Goal: Task Accomplishment & Management: Complete application form

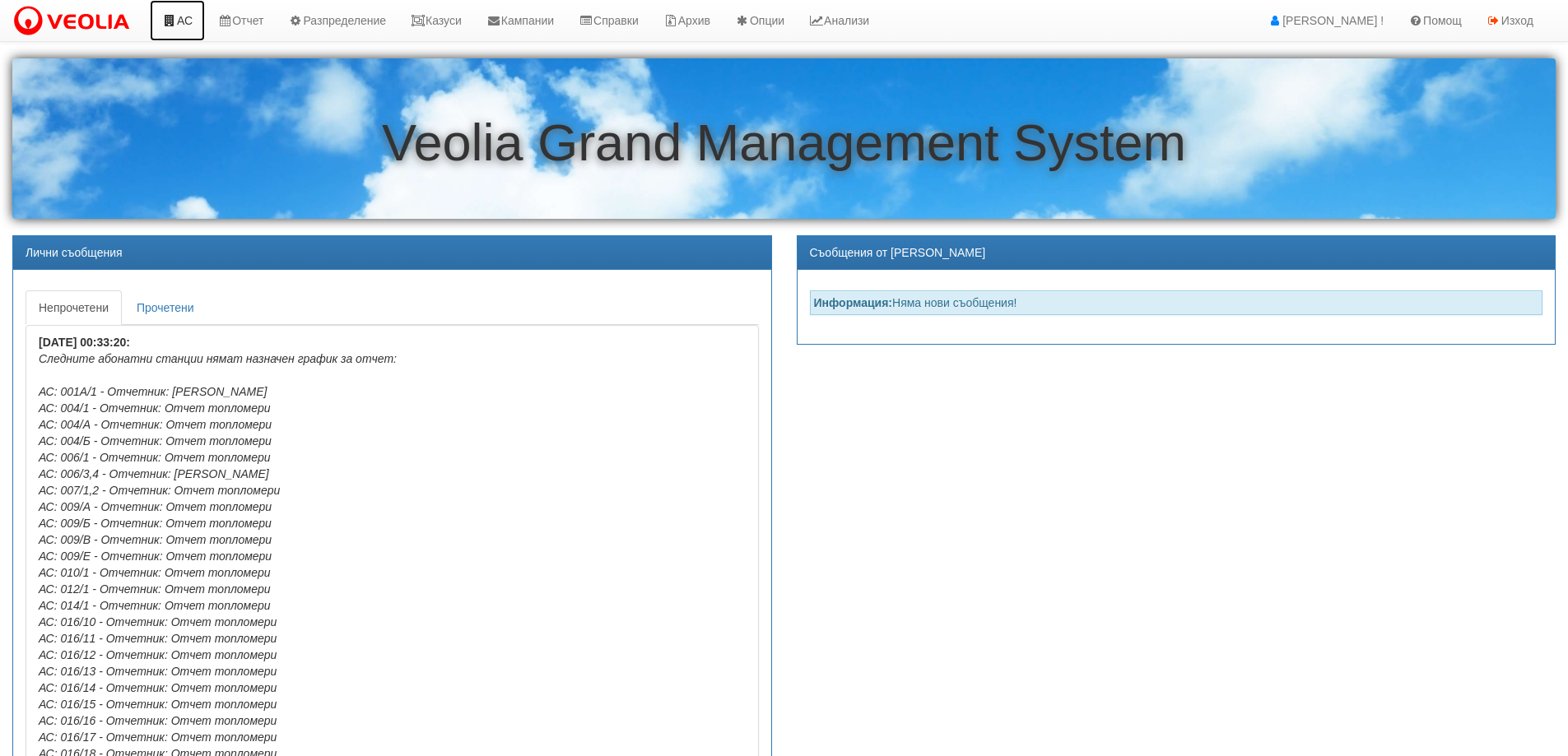
click at [183, 20] on link "АС" at bounding box center [178, 20] width 55 height 41
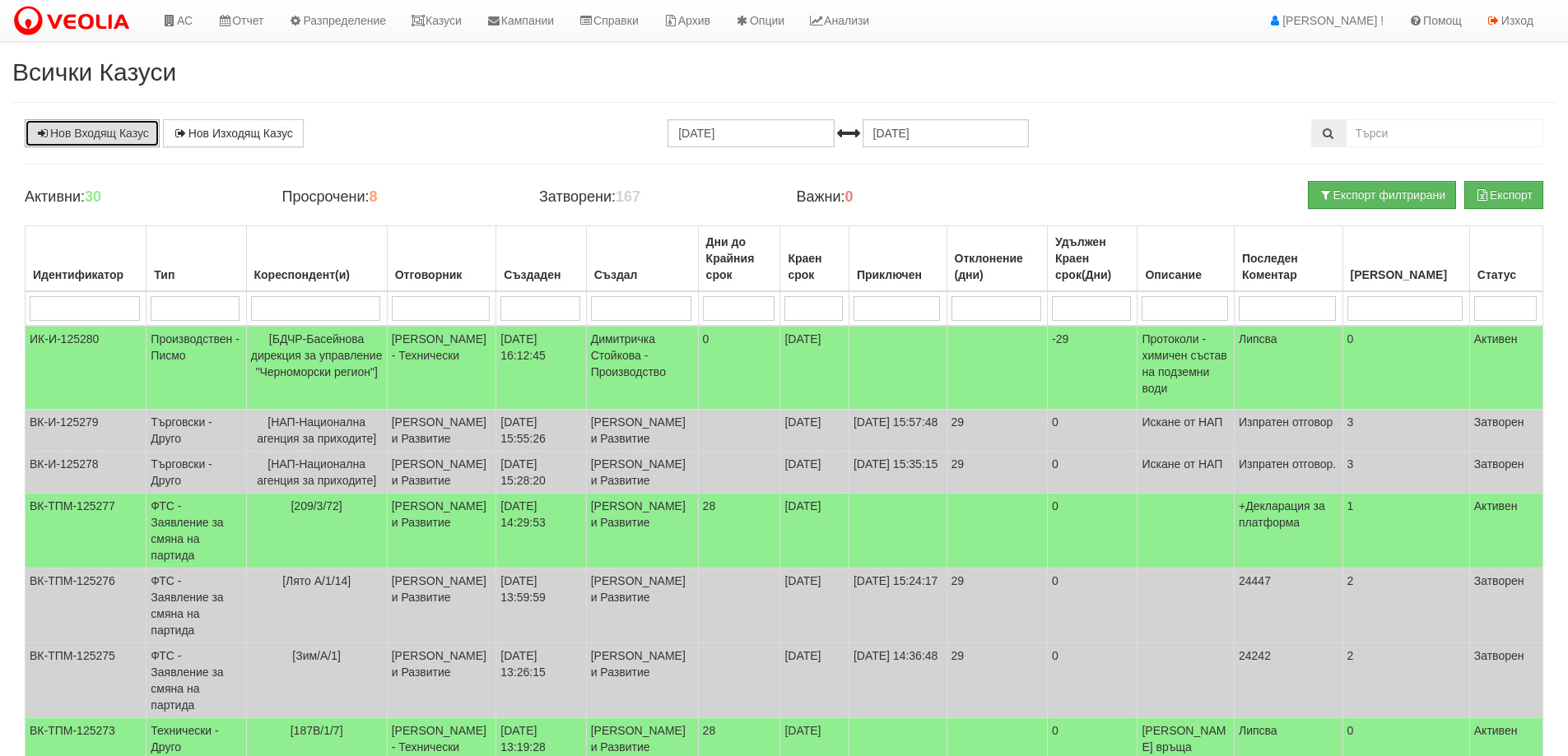
click at [75, 134] on link "Нов Входящ Казус" at bounding box center [92, 134] width 135 height 28
click at [437, 17] on link "Казуси" at bounding box center [436, 20] width 76 height 41
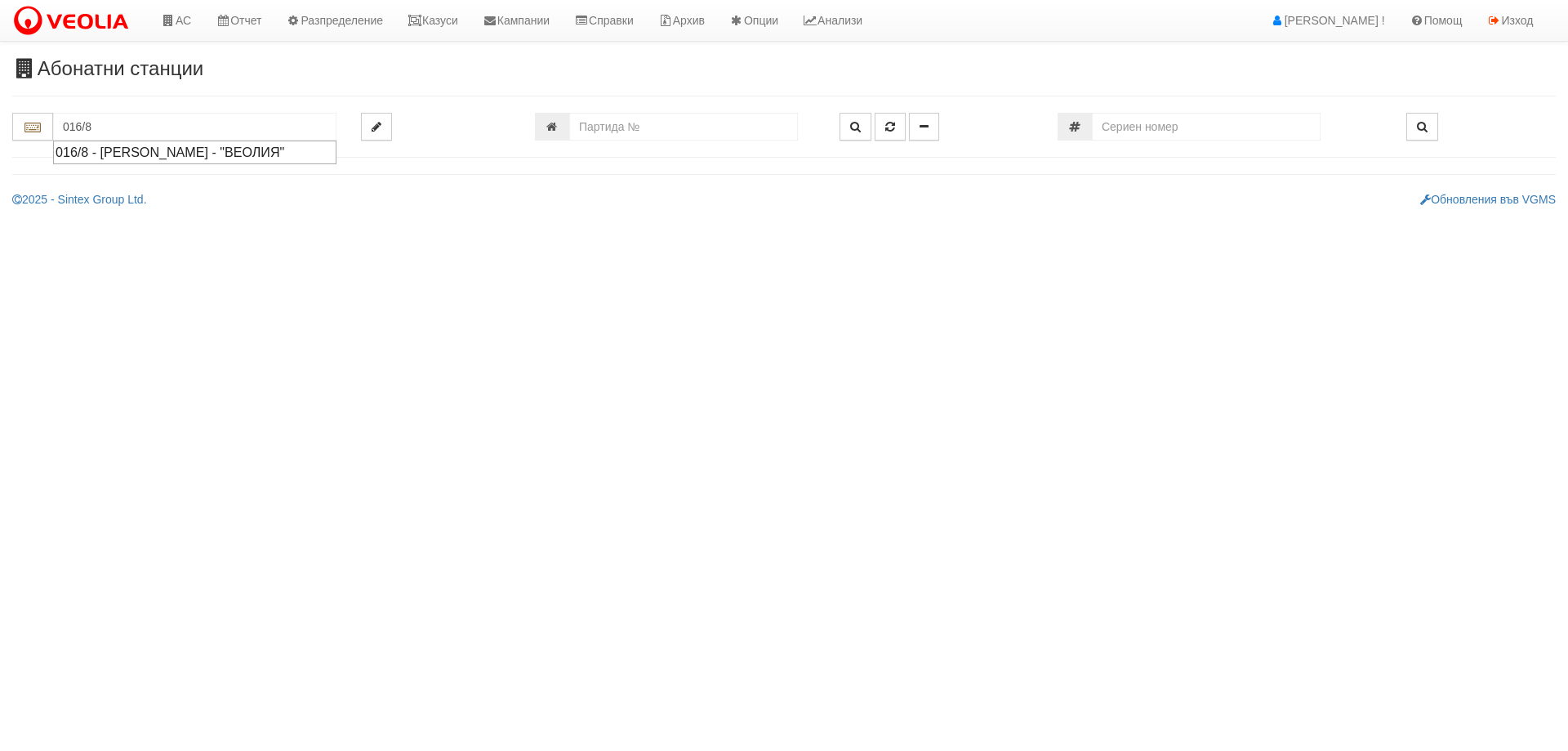
click at [272, 153] on div "016/8 - [PERSON_NAME] - "ВЕОЛИЯ"" at bounding box center [195, 152] width 279 height 19
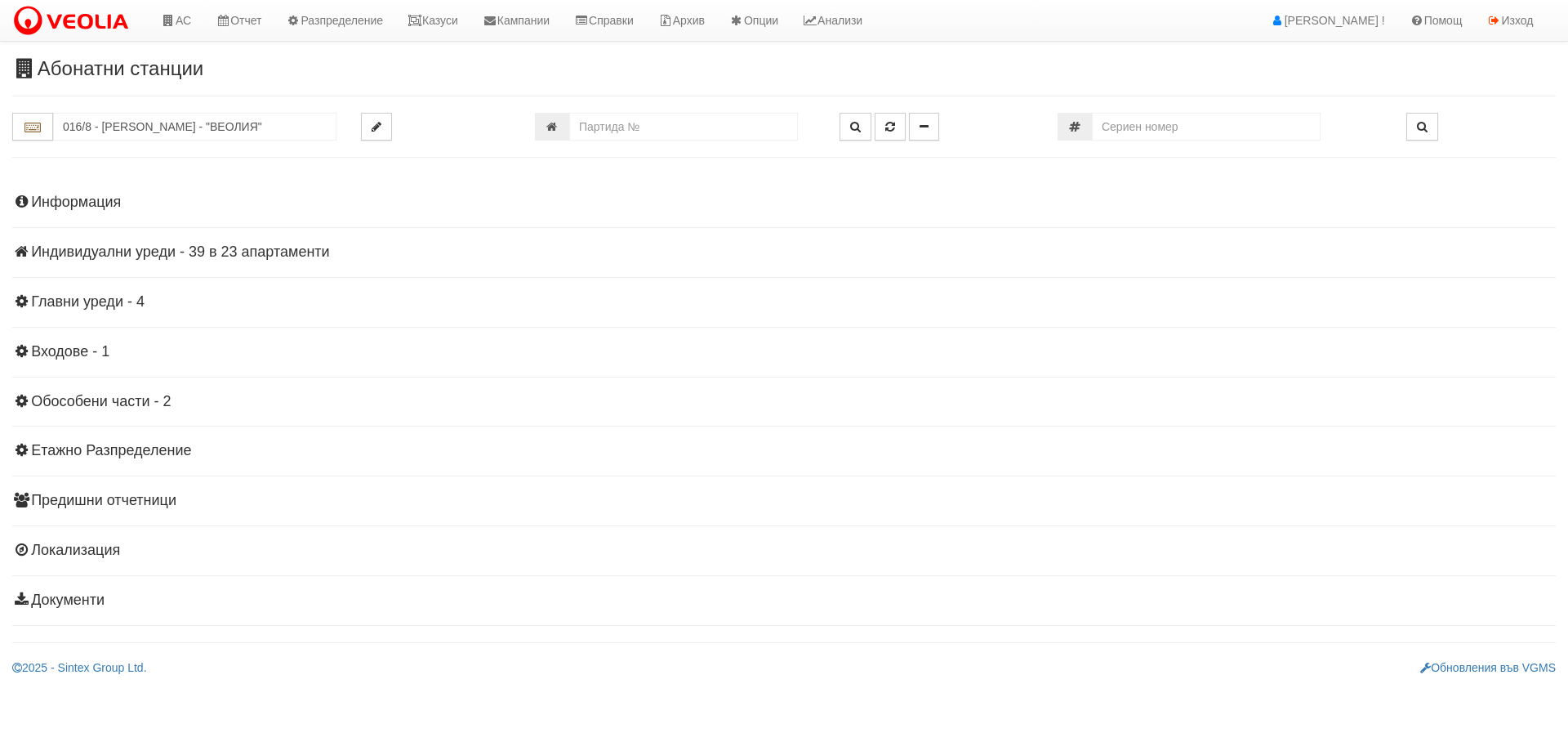
click at [250, 249] on h4 "Индивидуални уреди - 39 в 23 апартаменти" at bounding box center [784, 252] width 1543 height 16
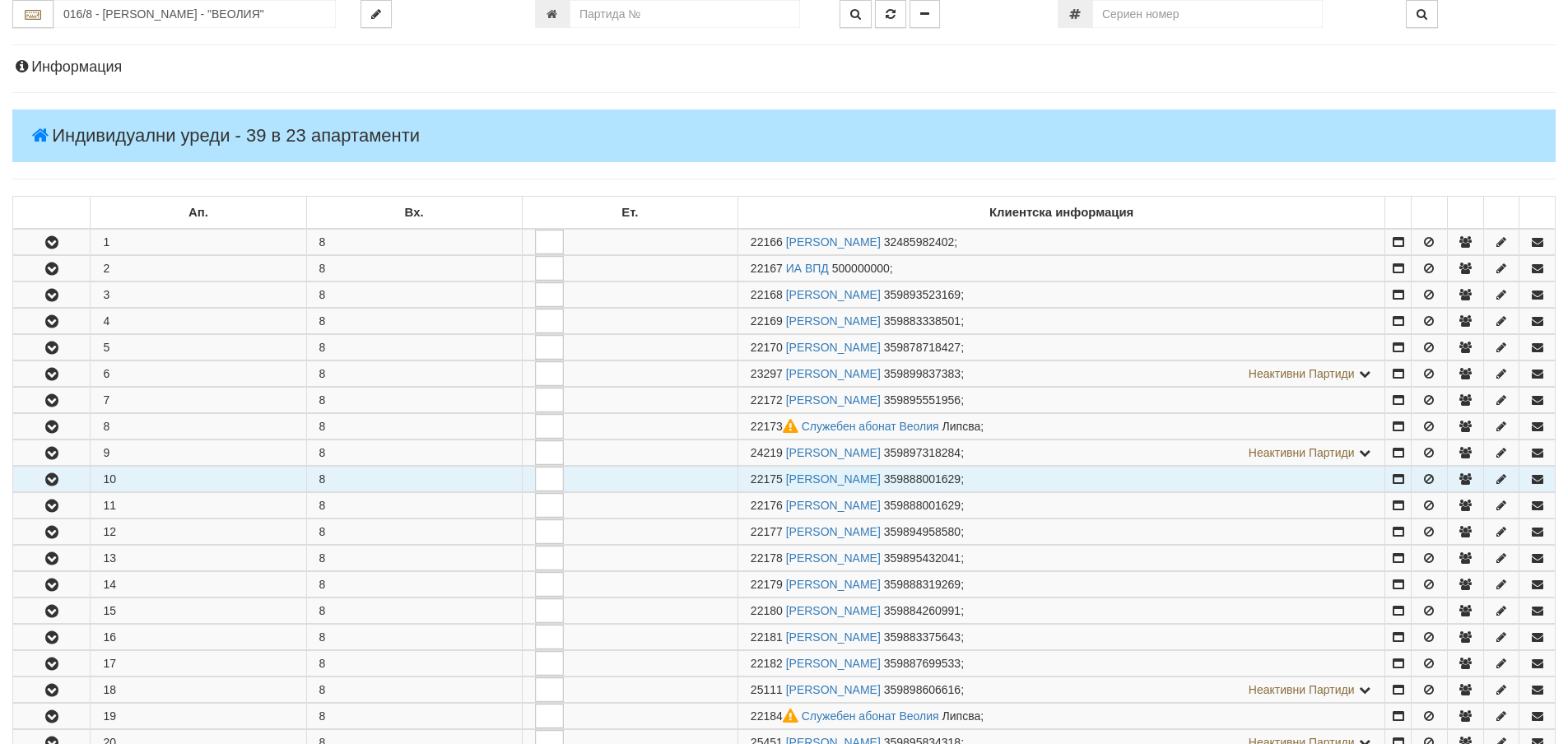
scroll to position [247, 0]
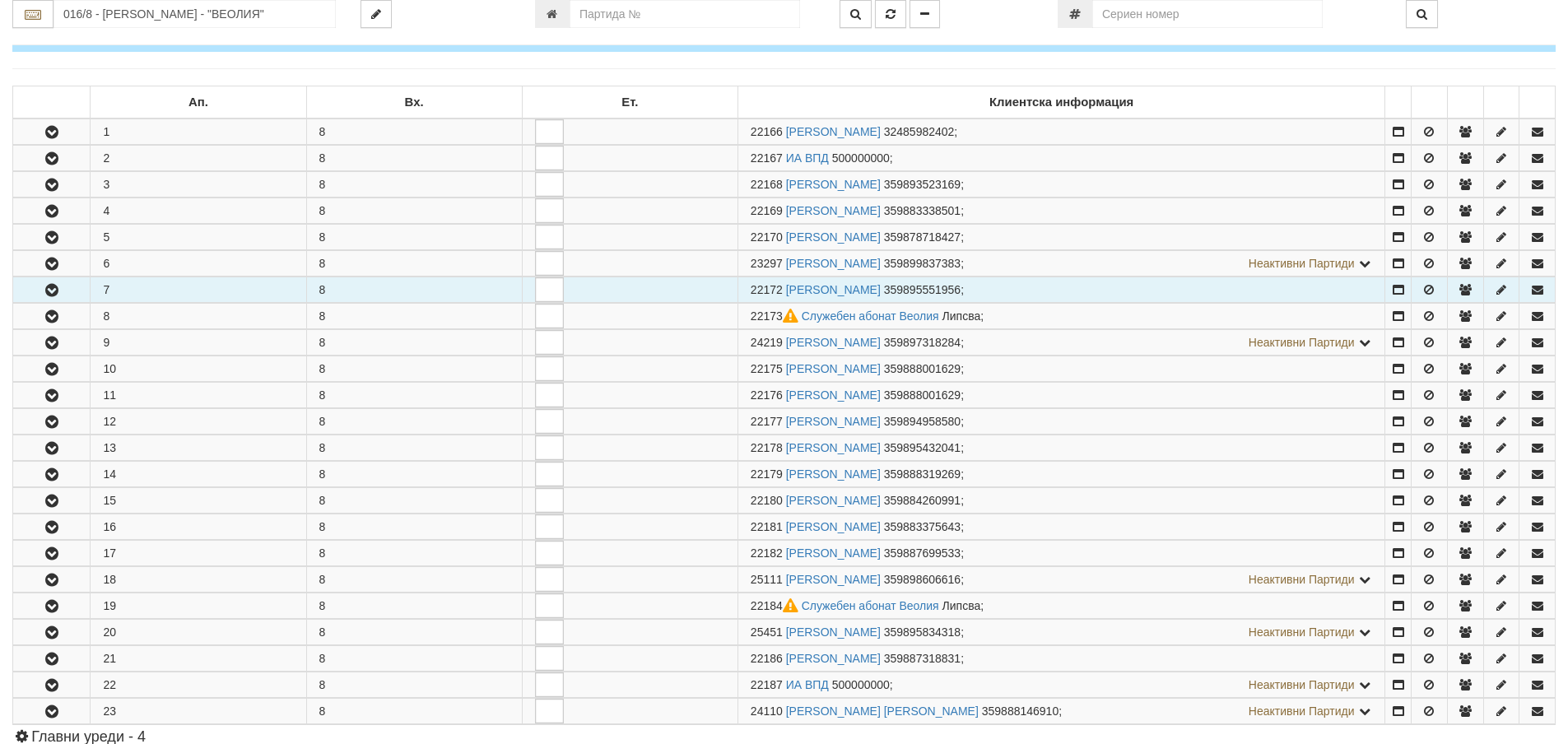
click at [74, 289] on button "button" at bounding box center [51, 289] width 76 height 25
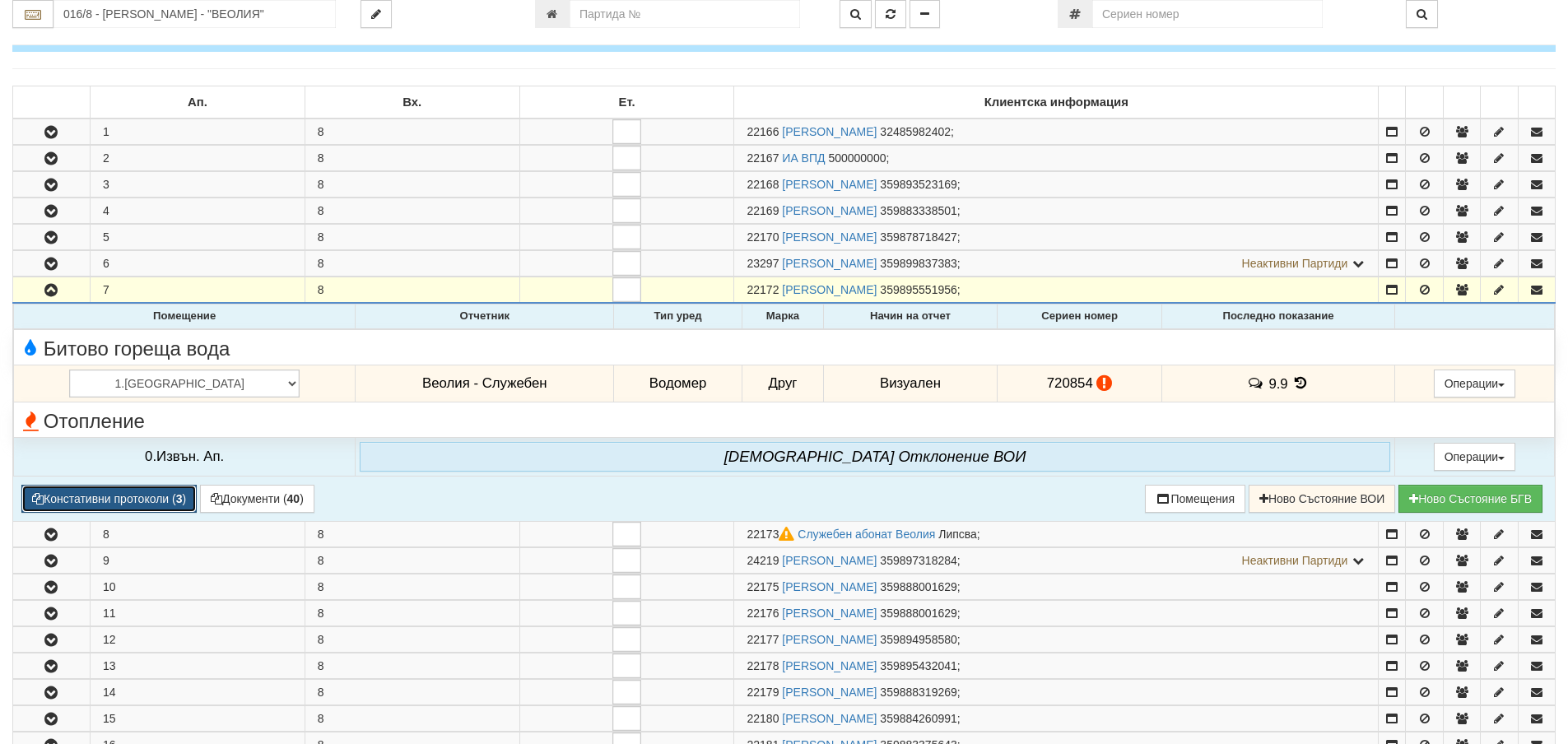
click at [107, 505] on button "Констативни протоколи ( 3 )" at bounding box center [109, 498] width 175 height 28
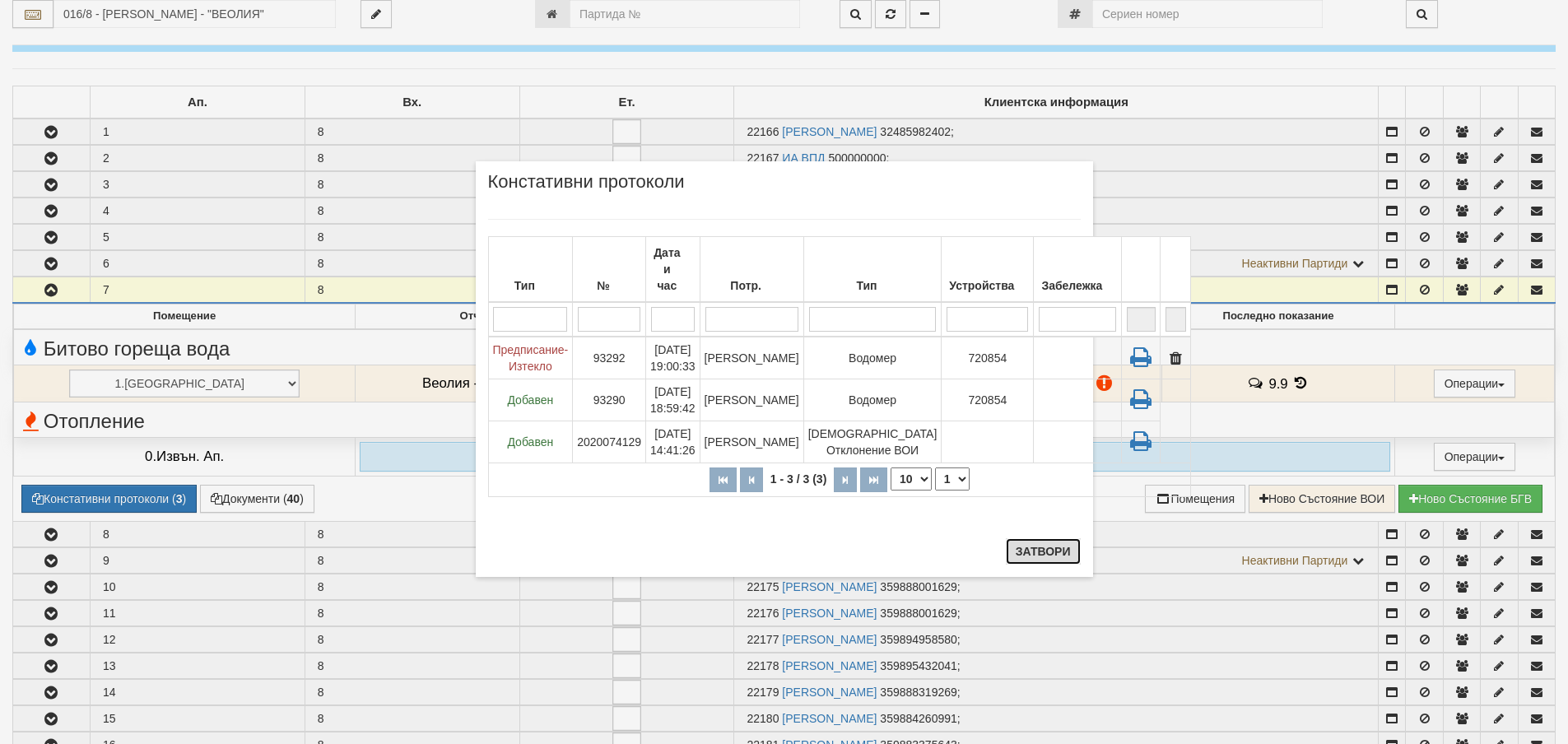
click at [1022, 555] on button "Затвори" at bounding box center [1043, 551] width 75 height 27
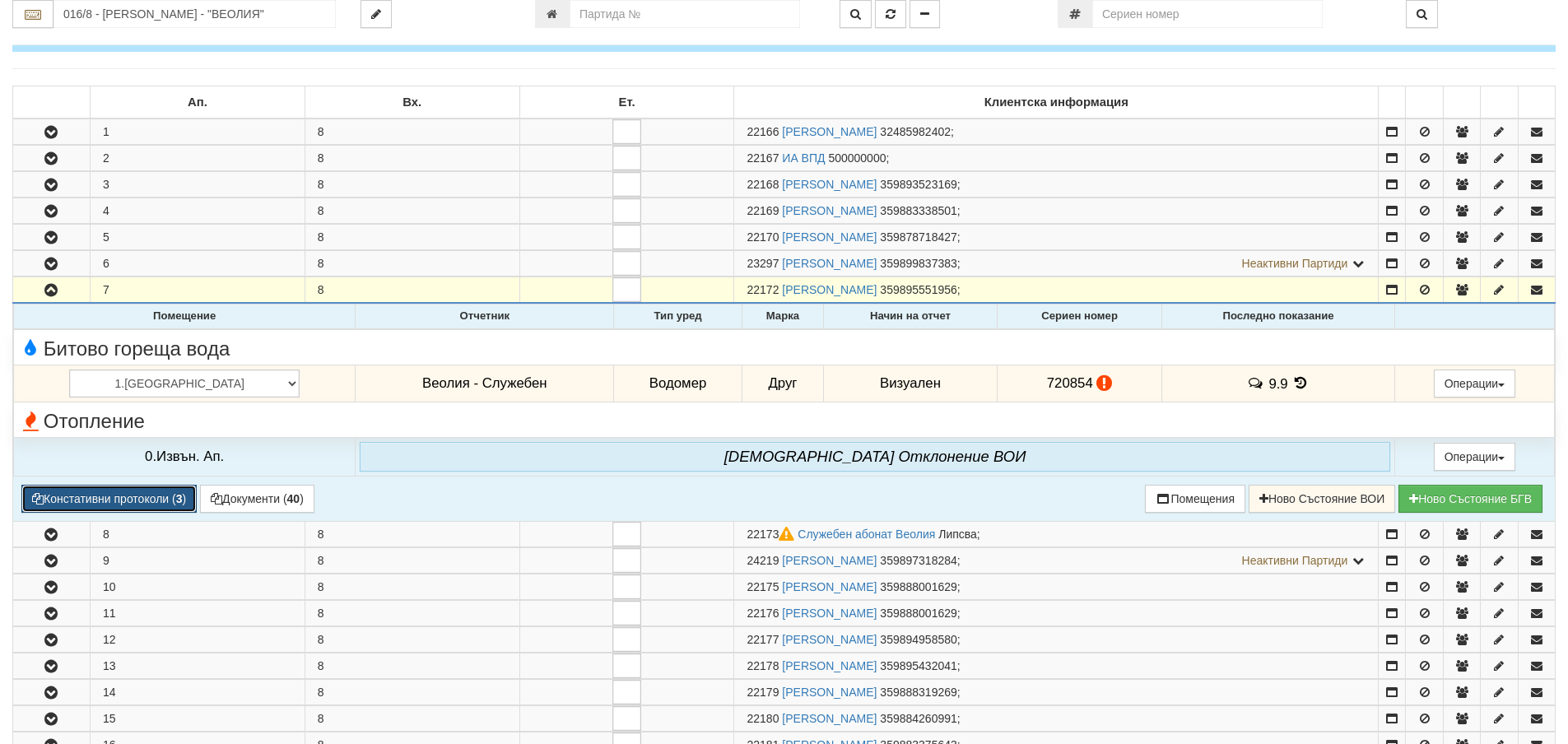
click at [179, 501] on b "3" at bounding box center [179, 498] width 6 height 13
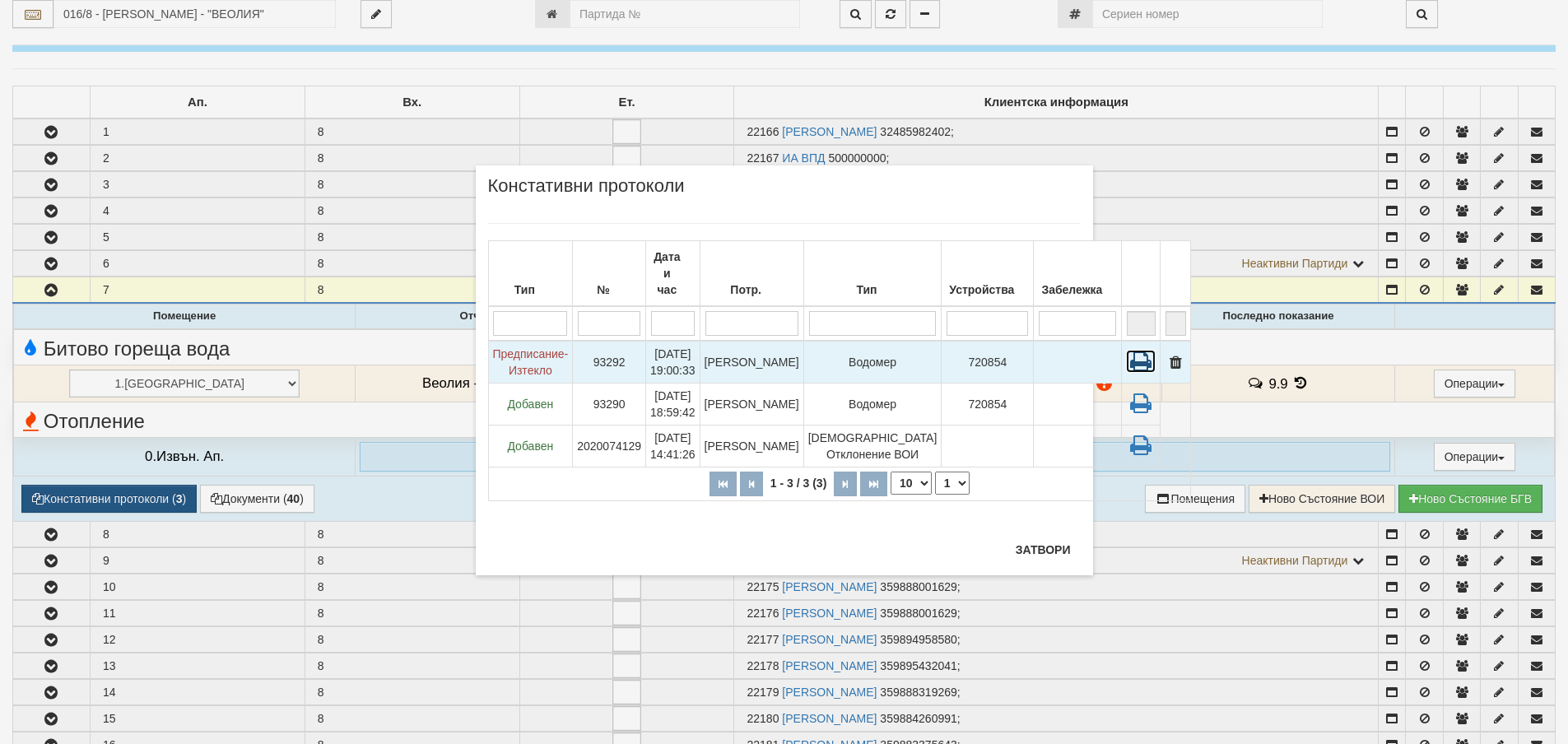
click at [1126, 350] on icon at bounding box center [1141, 361] width 29 height 23
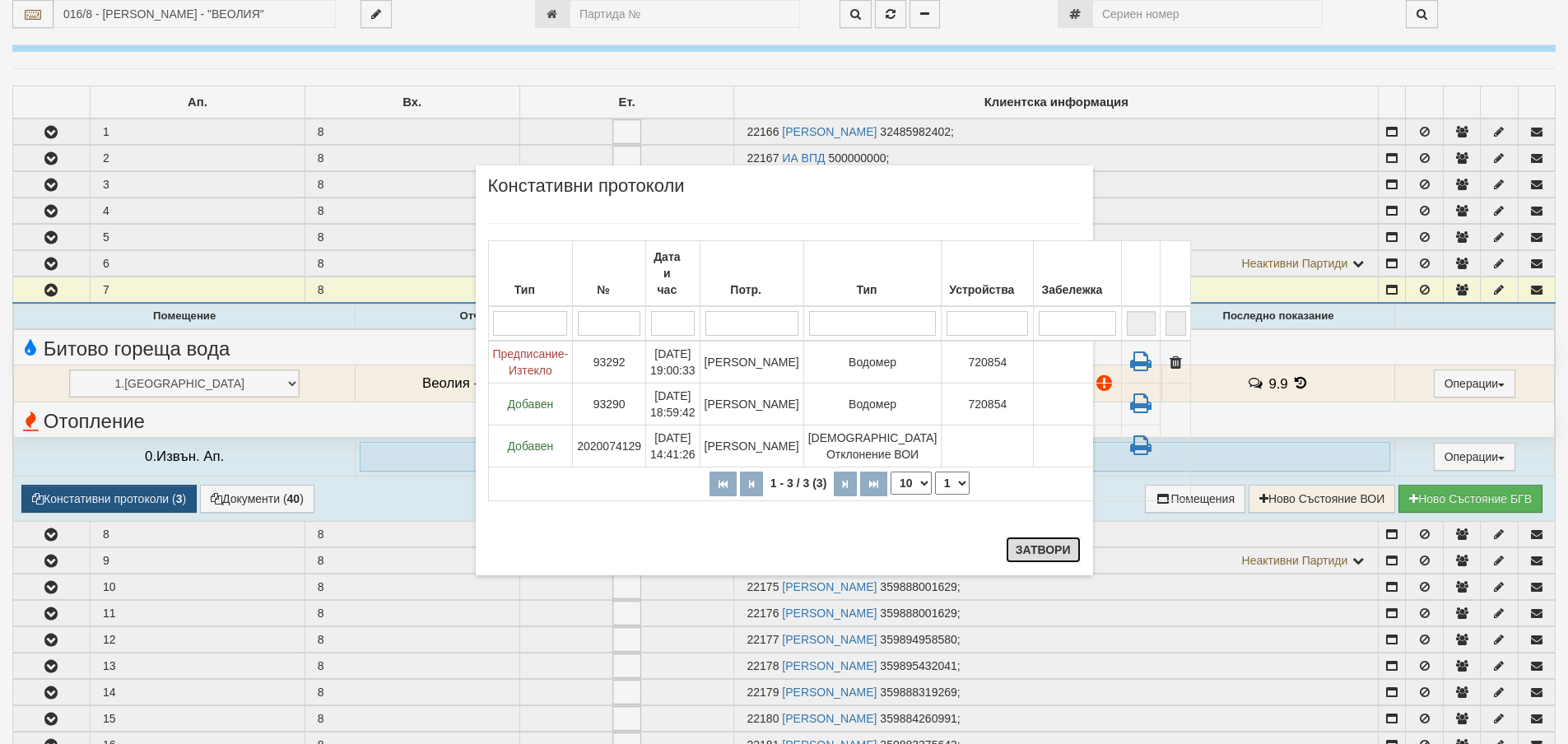
click at [1044, 550] on button "Затвори" at bounding box center [1043, 549] width 75 height 27
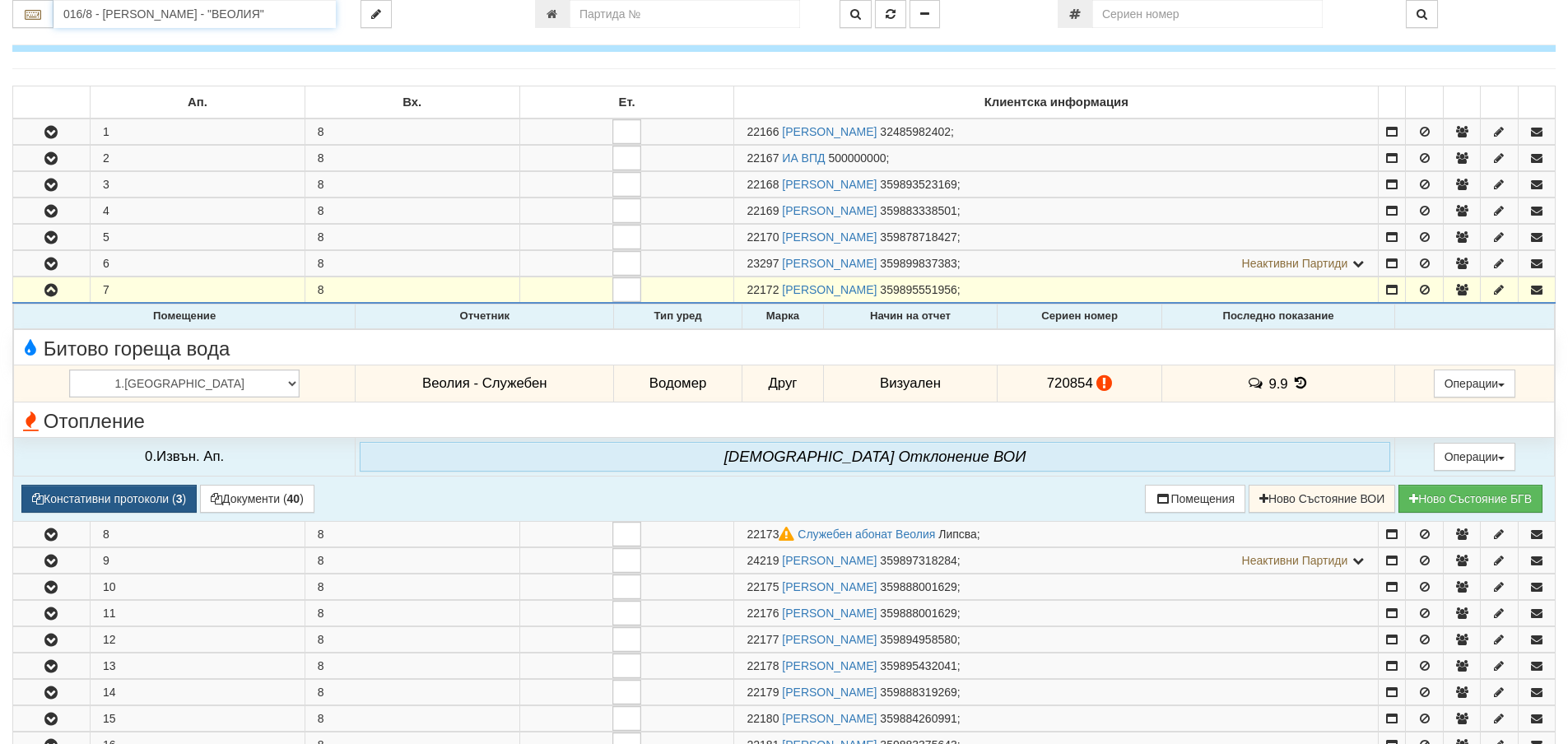
click at [259, 9] on input "016/8 - Орхид Хилс - "ВЕОЛИЯ"" at bounding box center [194, 14] width 282 height 28
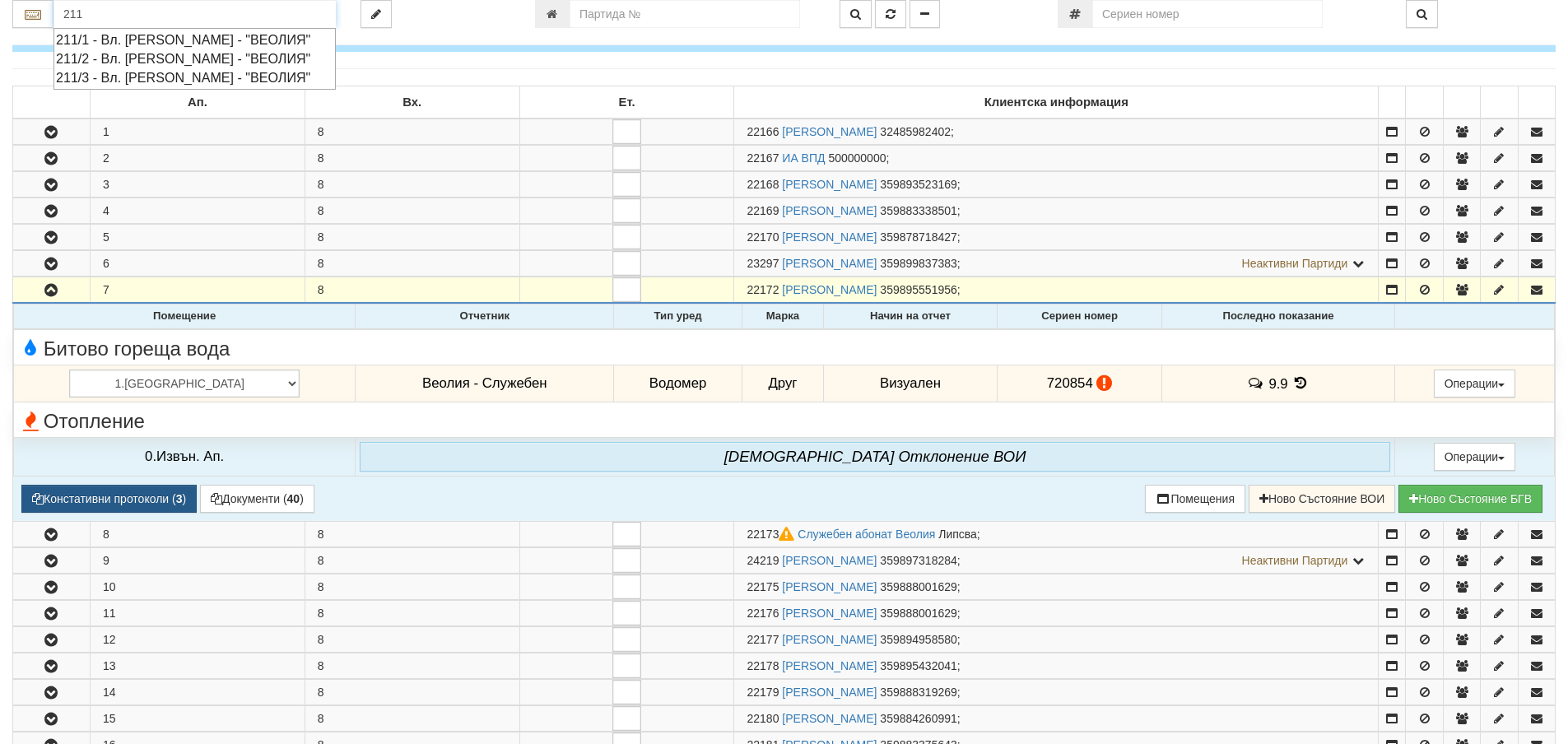
click at [236, 46] on div "211/1 - Вл. Варненчик - "ВЕОЛИЯ"" at bounding box center [194, 40] width 277 height 19
type input "211/1 - Вл. Варненчик - "ВЕОЛИЯ""
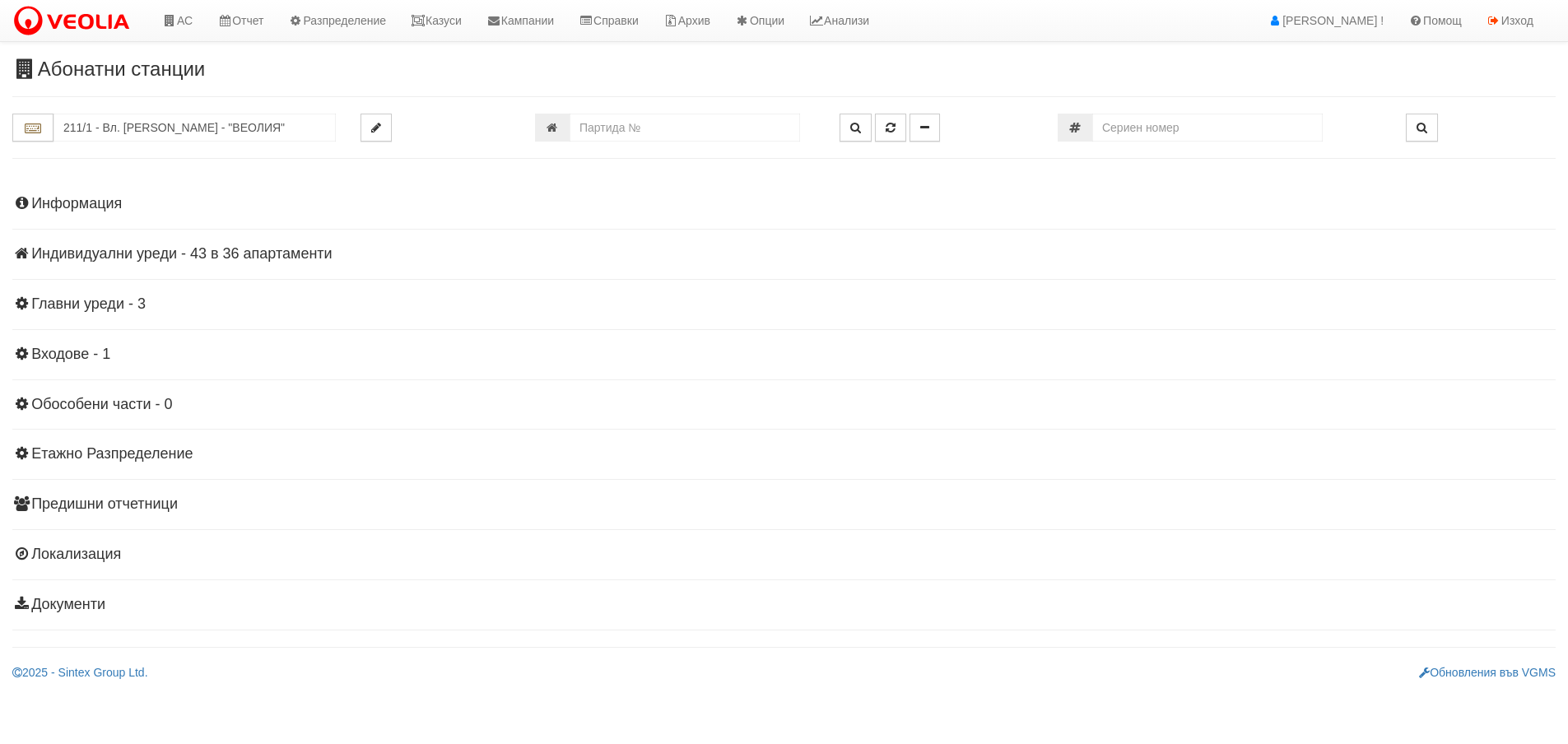
scroll to position [0, 0]
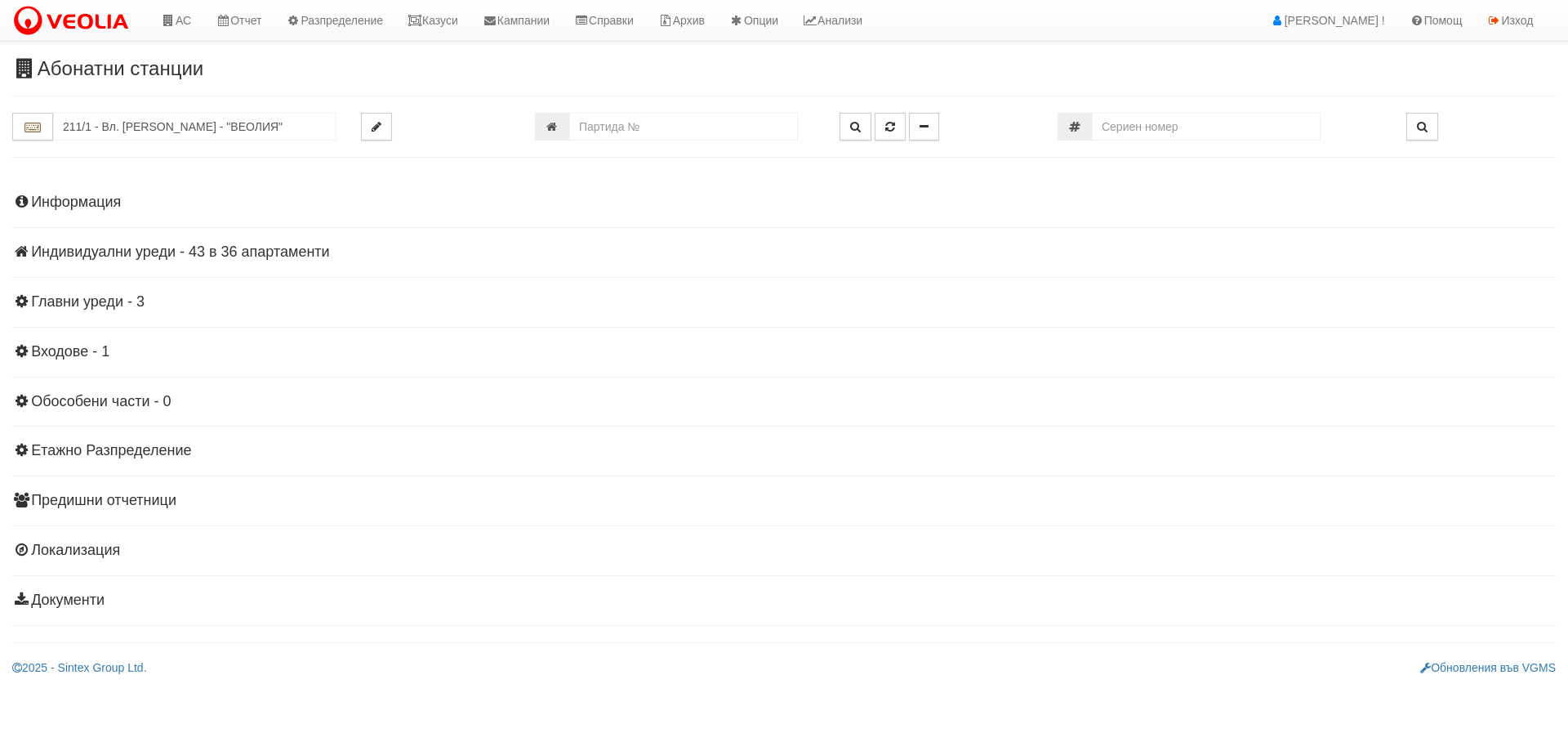
click at [234, 242] on div "Информация Параметри Брой Апартаменти: 36 Ползватели 07/2025 50 % 0 % 106" at bounding box center [784, 399] width 1543 height 451
click at [235, 258] on h4 "Индивидуални уреди - 43 в 36 апартаменти" at bounding box center [784, 252] width 1543 height 16
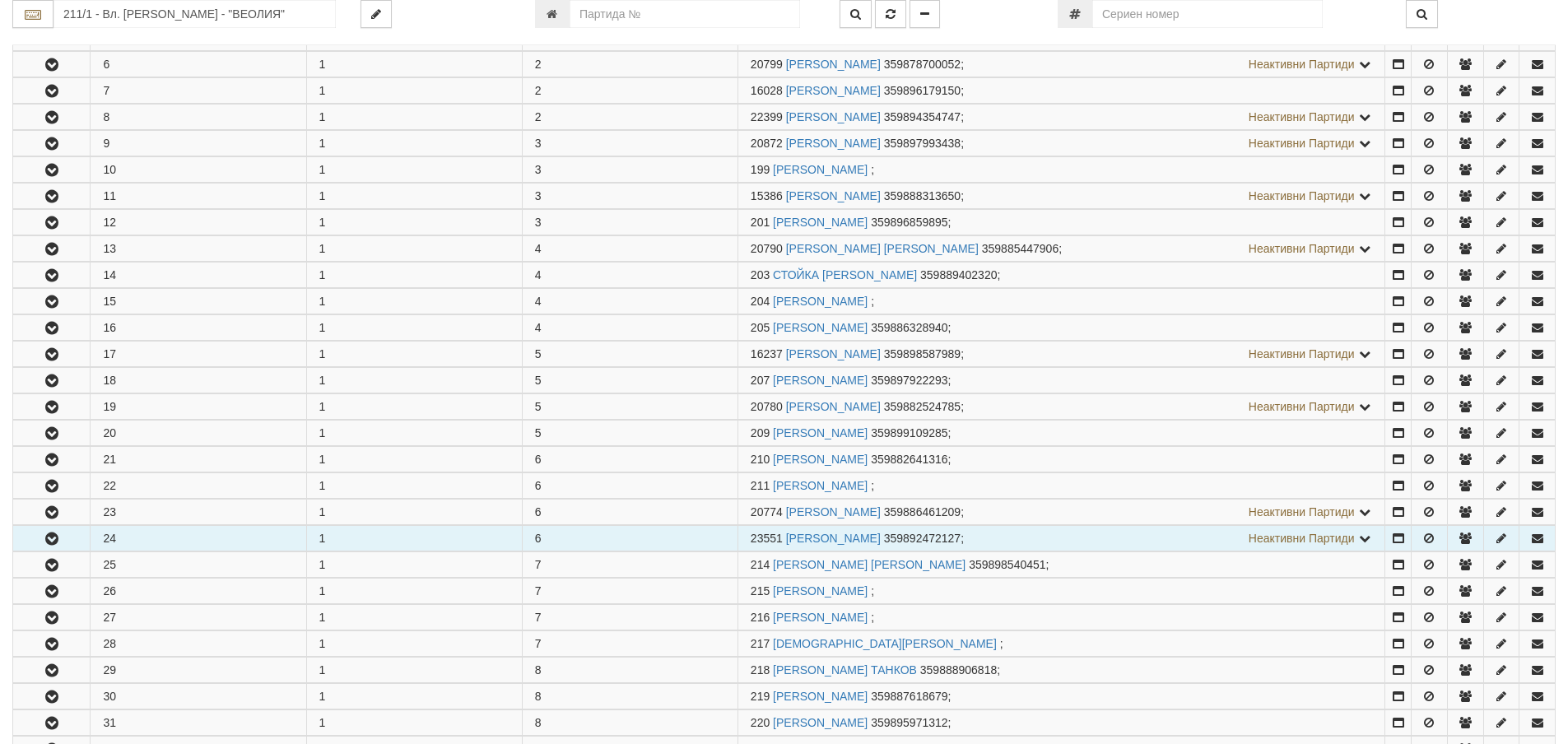
scroll to position [494, 0]
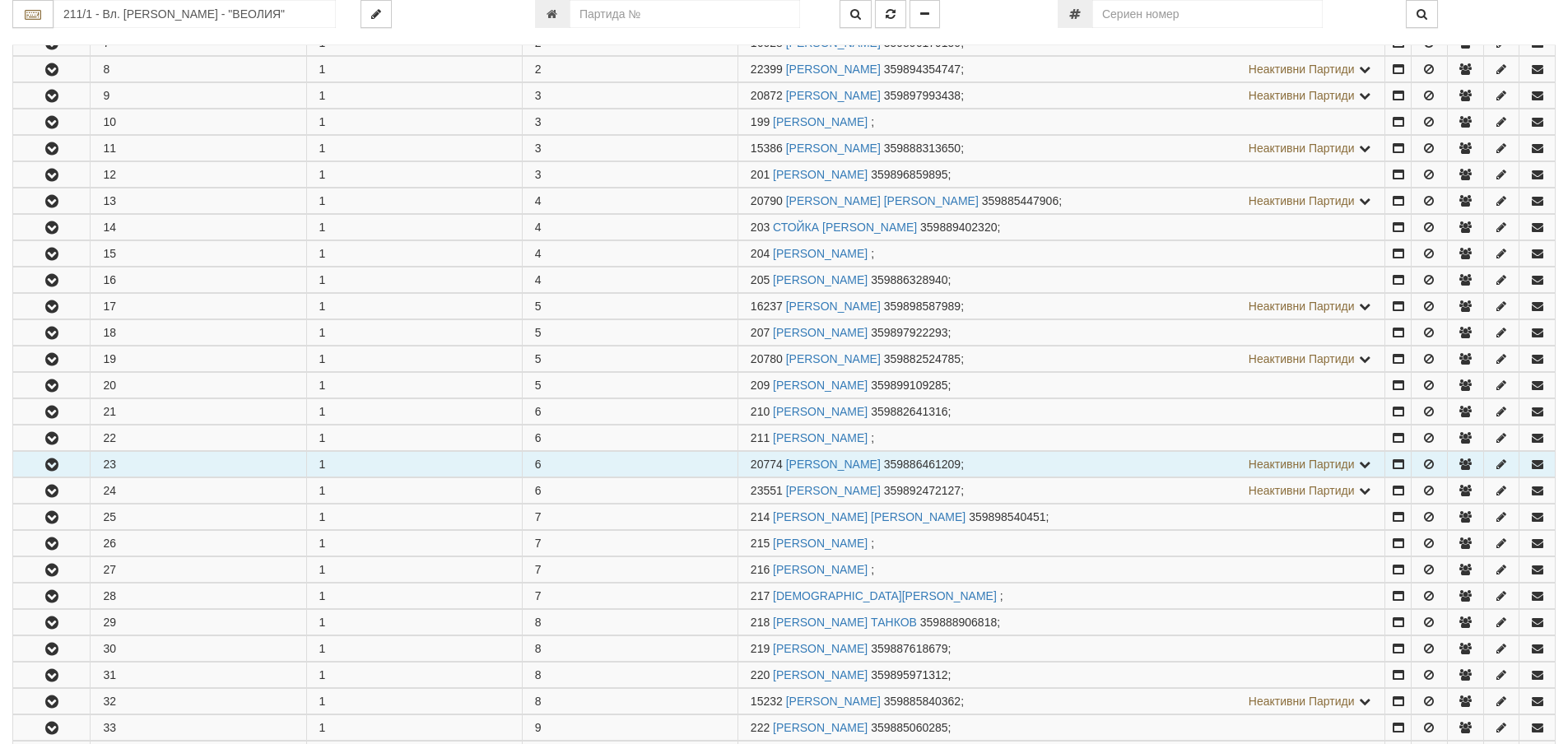
click at [62, 465] on button "button" at bounding box center [51, 463] width 76 height 25
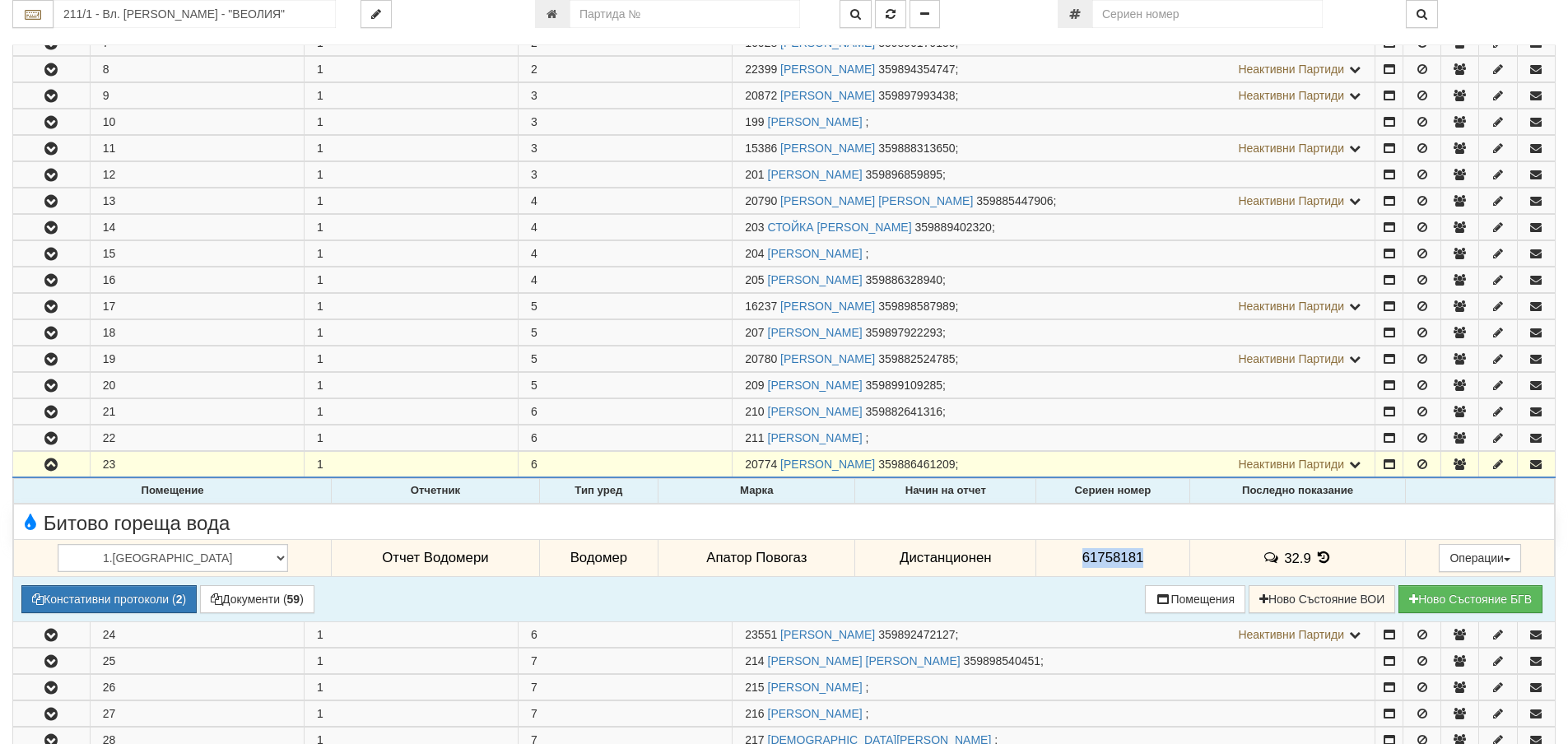
drag, startPoint x: 1126, startPoint y: 561, endPoint x: 1031, endPoint y: 564, distance: 95.0
click at [1036, 564] on td "61758181" at bounding box center [1113, 557] width 153 height 38
copy span "61758181"
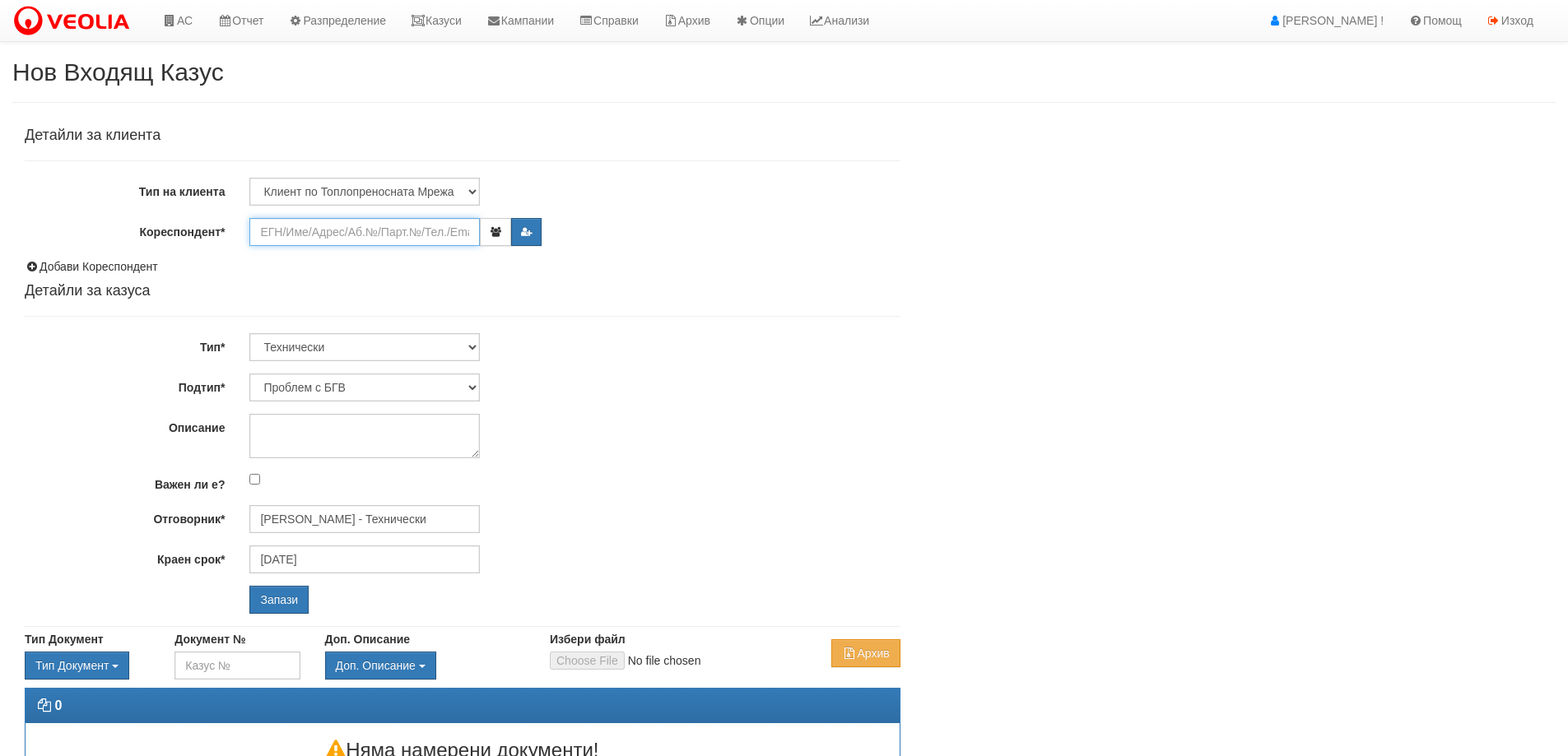
click at [368, 228] on input "Кореспондент*" at bounding box center [365, 232] width 230 height 28
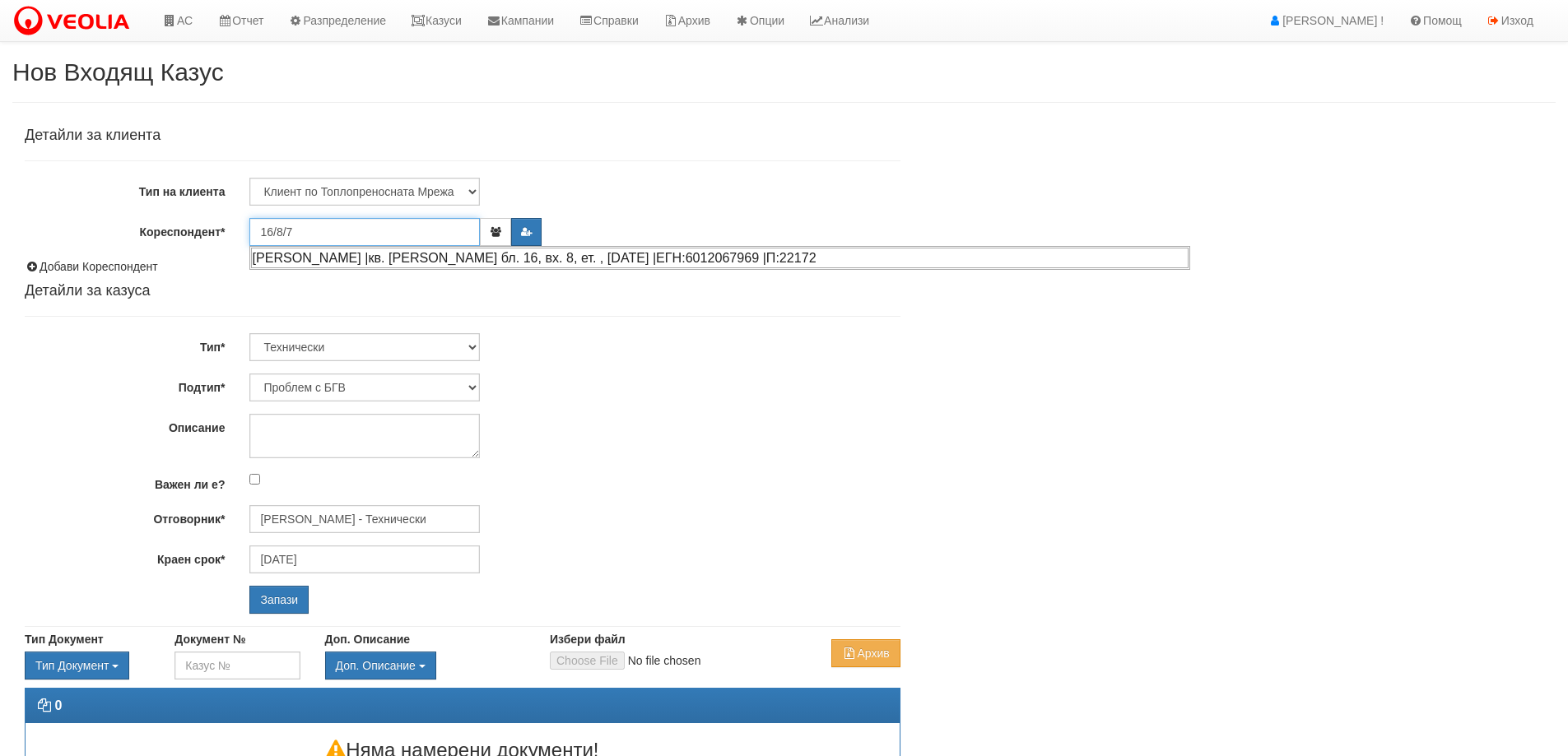
click at [423, 261] on div "ДИМИТЪР ЙОРДАНОВ НАЧЕВ |кв. Орхид Хилс бл. 16, вх. 8, ет. , ап. 7 |ЕГН:60120679…" at bounding box center [719, 258] width 937 height 20
type input "ДИМИТЪР ЙОРДАНОВ НАЧЕВ"
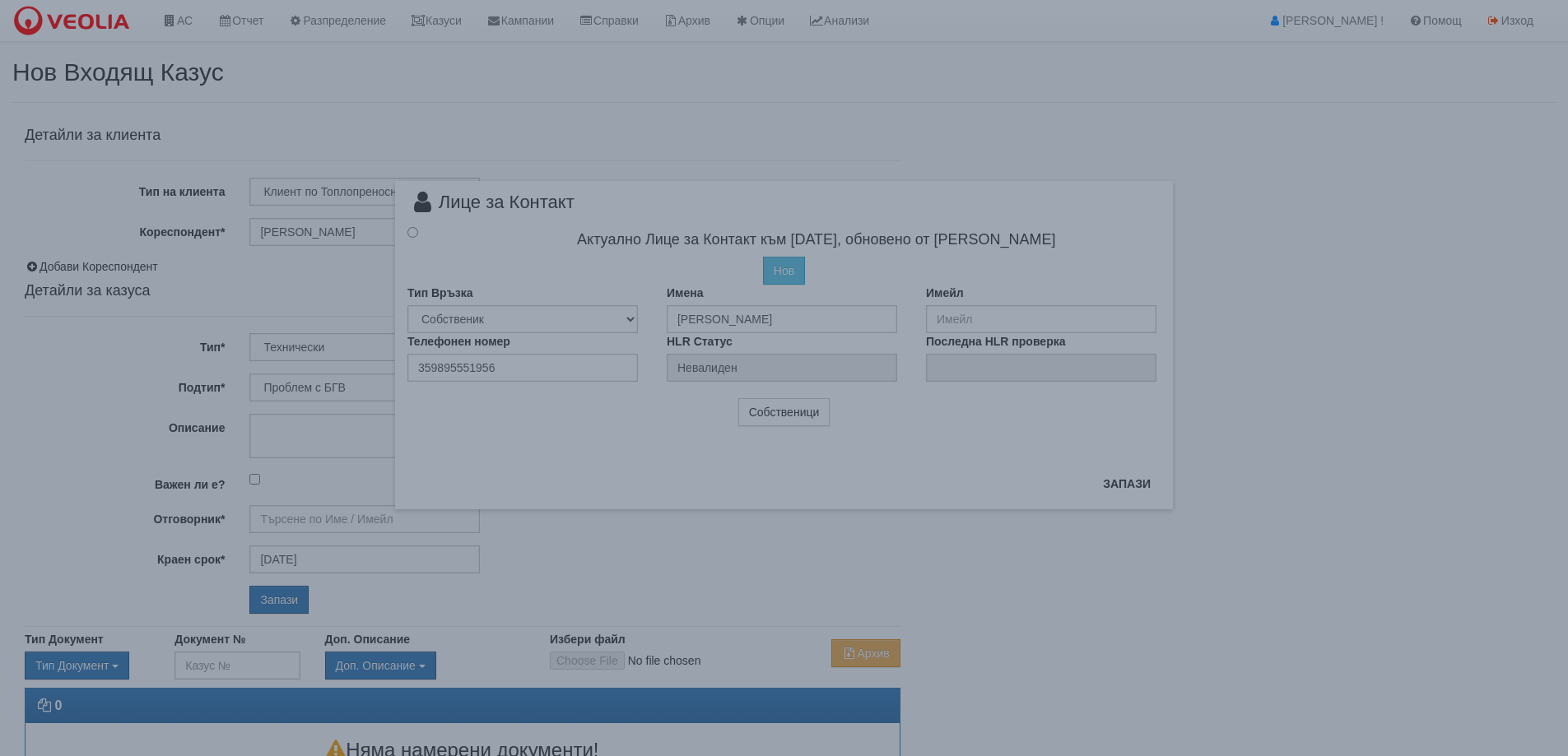
type input "Дончо Дончев - Технически"
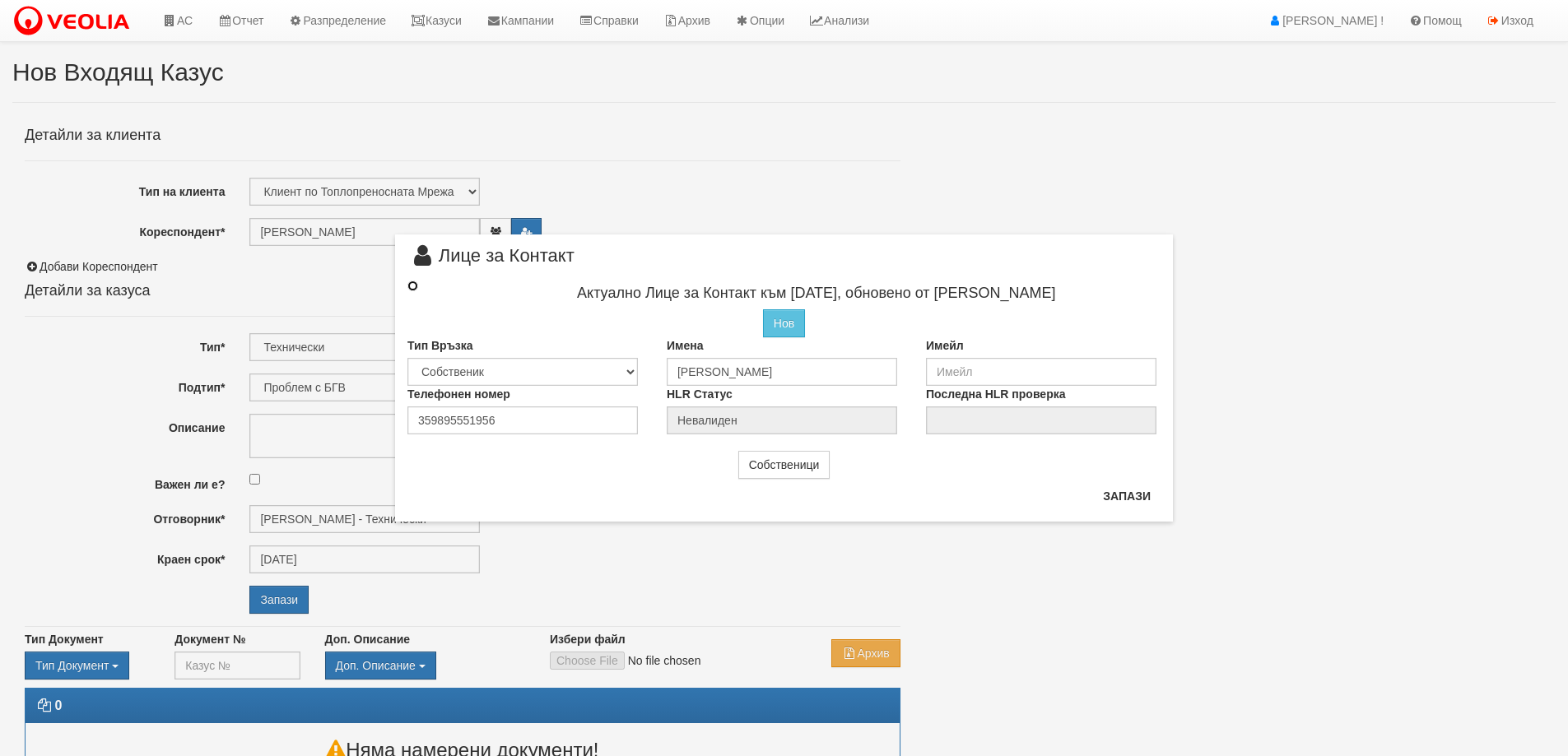
click at [415, 287] on input "radio" at bounding box center [413, 286] width 11 height 11
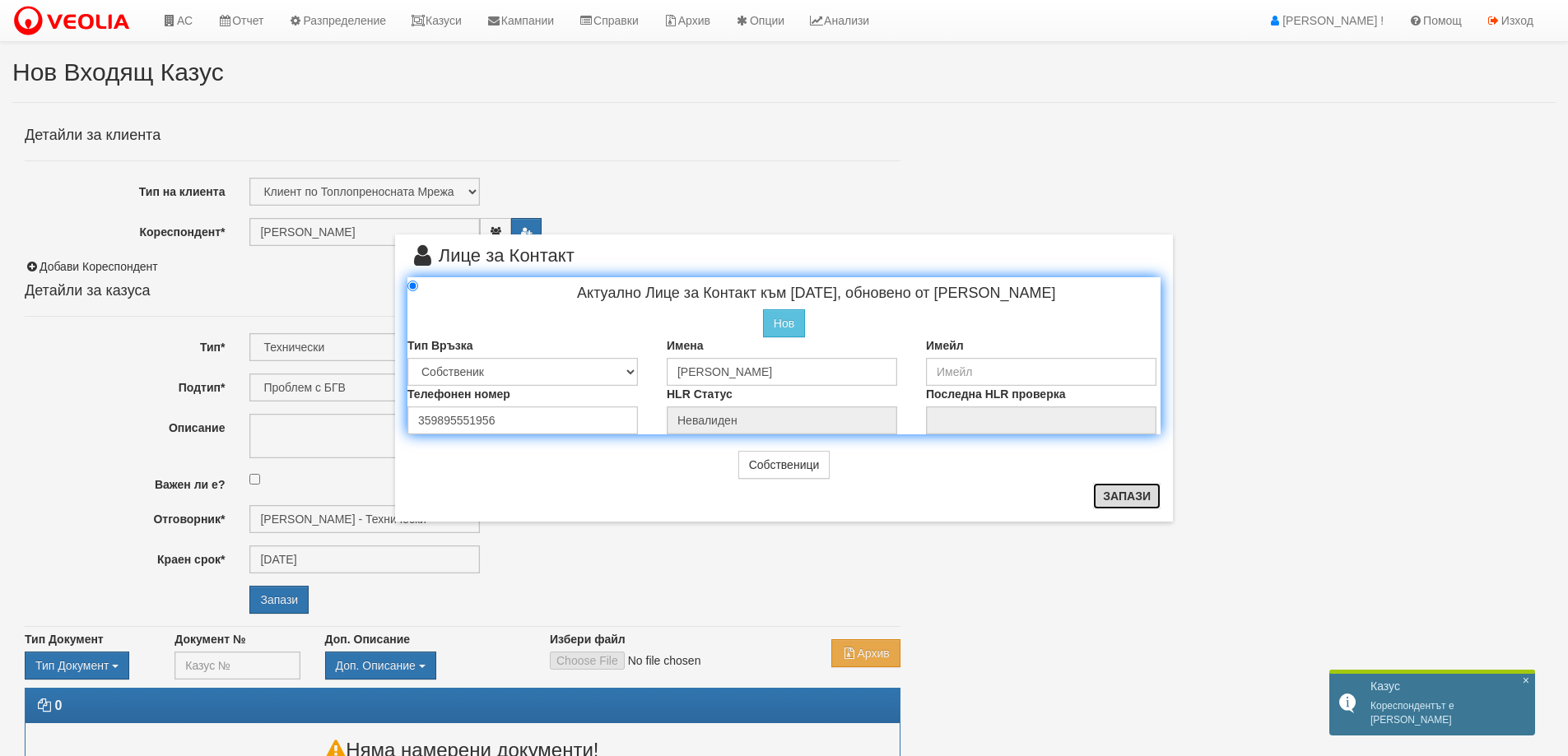
click at [1122, 494] on button "Запази" at bounding box center [1126, 495] width 67 height 27
radio input "true"
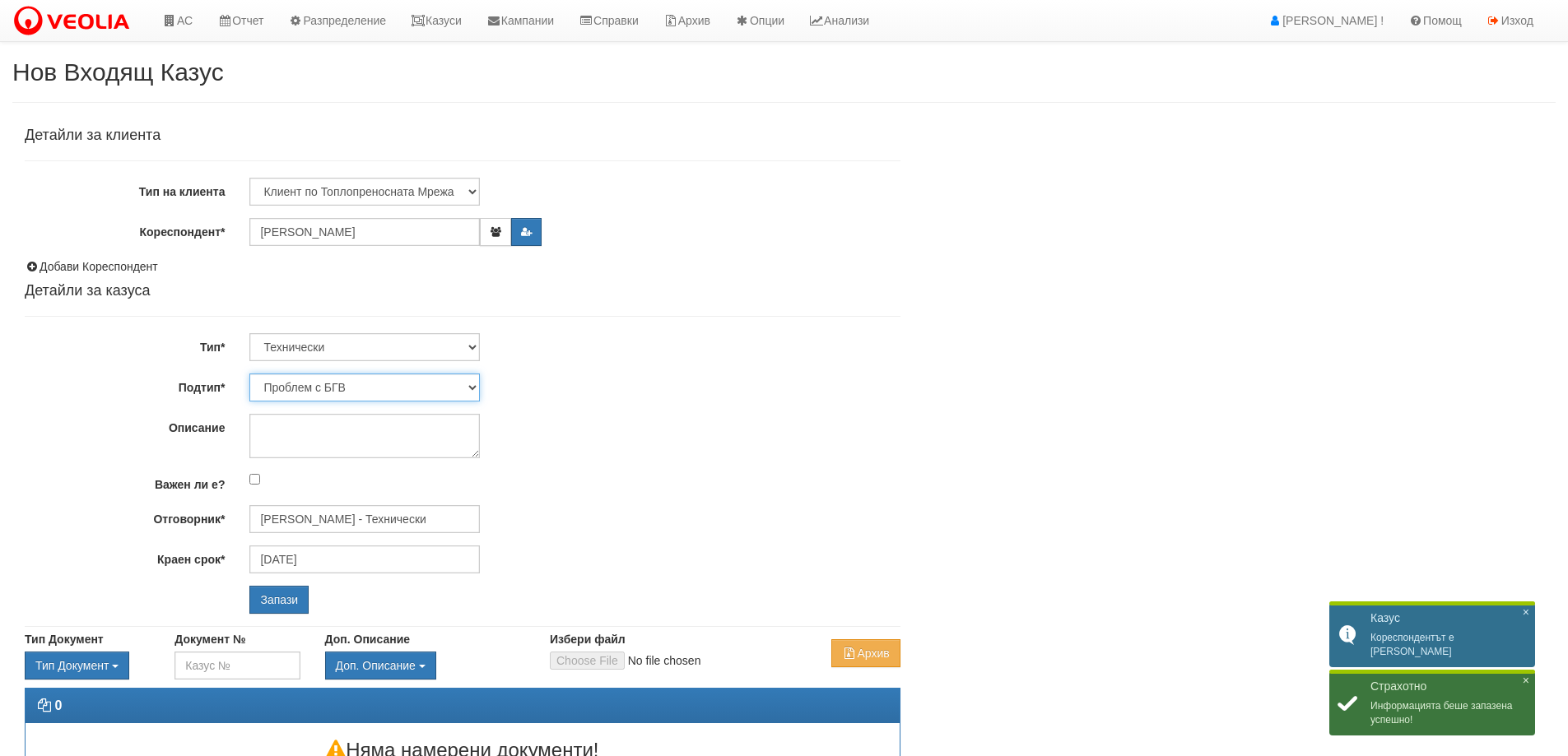
click at [325, 384] on select "Проблем с БГВ Теч ВОИ Теч БГВ Теч в АС Теч от водомер Проблем в АС Интервенция …" at bounding box center [365, 388] width 230 height 28
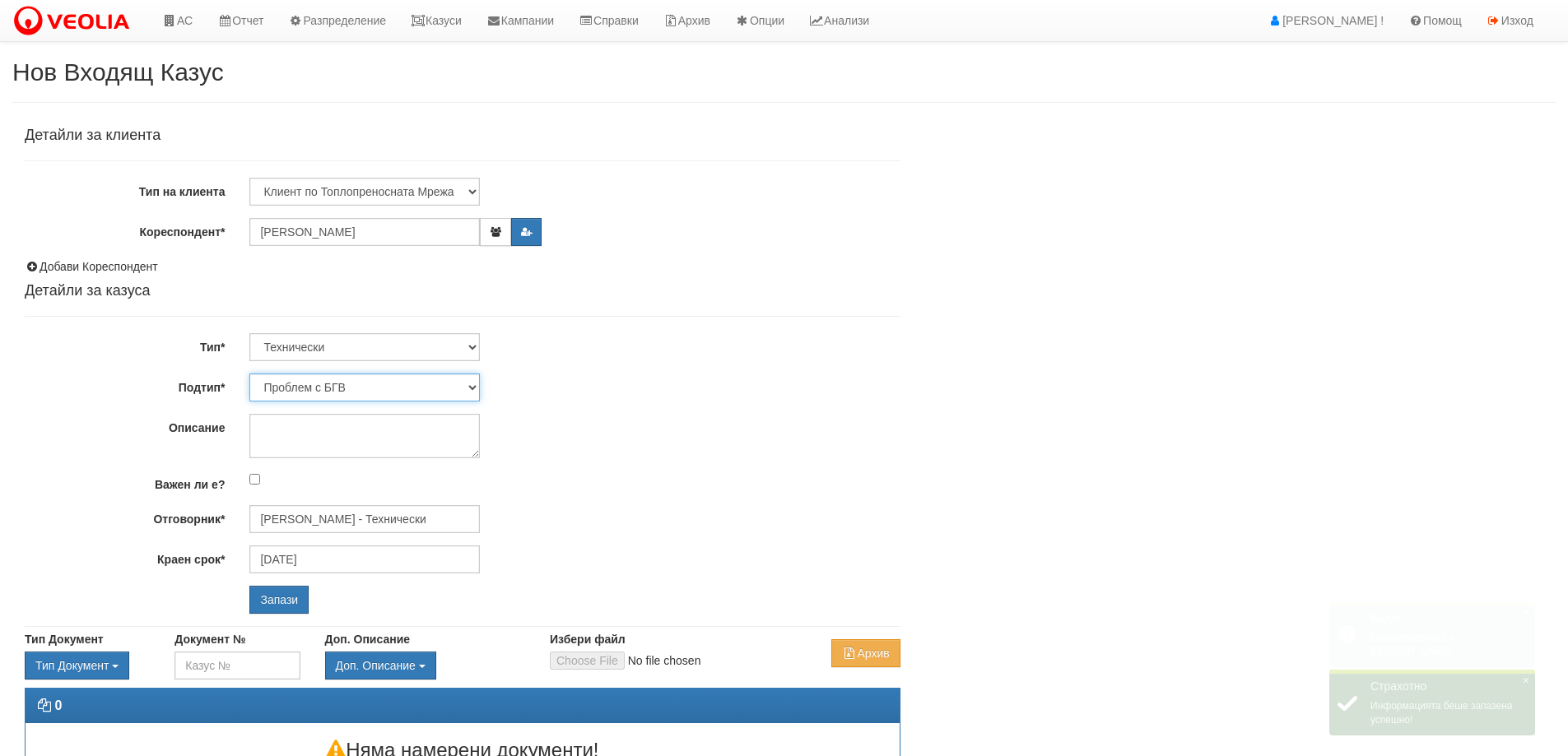
select select "Монтаж на водомер с дист. модул"
click at [250, 374] on select "Проблем с БГВ Теч ВОИ Теч БГВ Теч в АС Теч от водомер Проблем в АС Интервенция …" at bounding box center [365, 388] width 230 height 28
type input "04/09/2025"
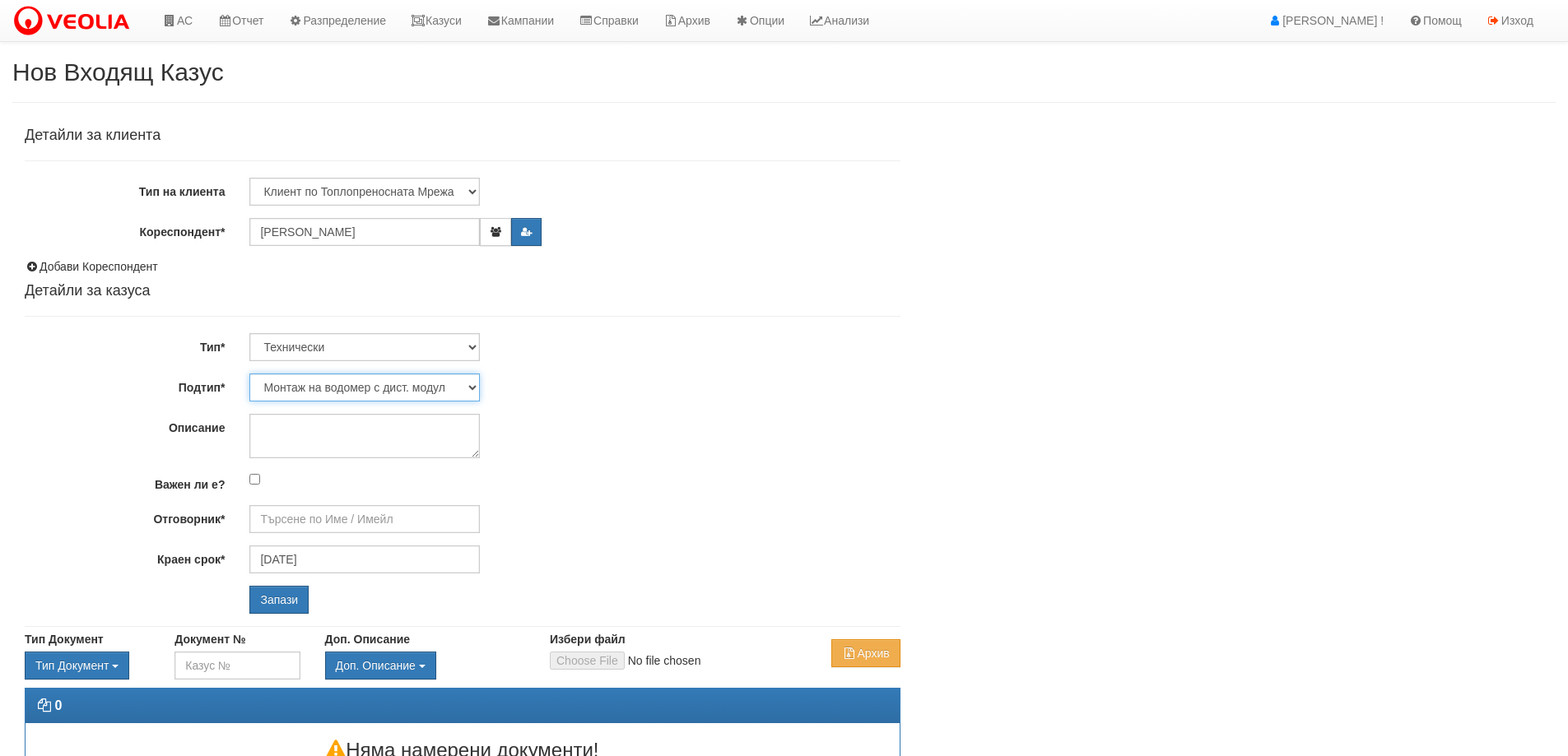
type input "Дончо Дончев - Технически"
click at [284, 600] on input "Запази" at bounding box center [279, 599] width 59 height 28
